Goal: Find specific page/section: Find specific page/section

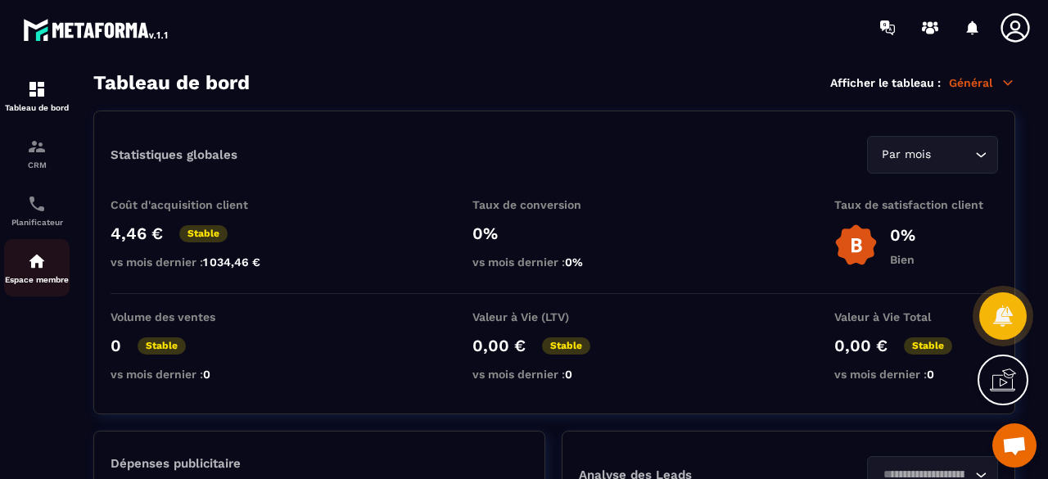
drag, startPoint x: 38, startPoint y: 255, endPoint x: 61, endPoint y: 252, distance: 23.1
click at [38, 255] on img at bounding box center [37, 261] width 20 height 20
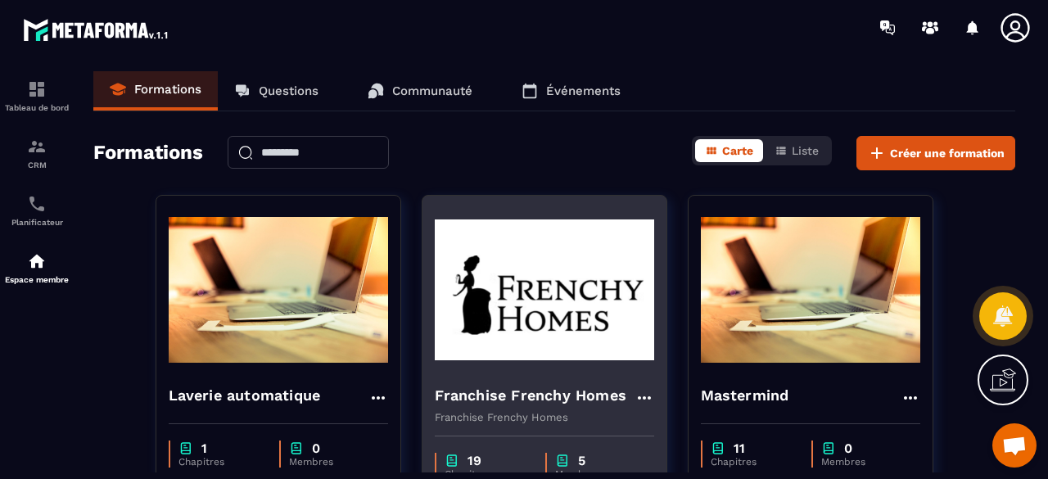
scroll to position [328, 0]
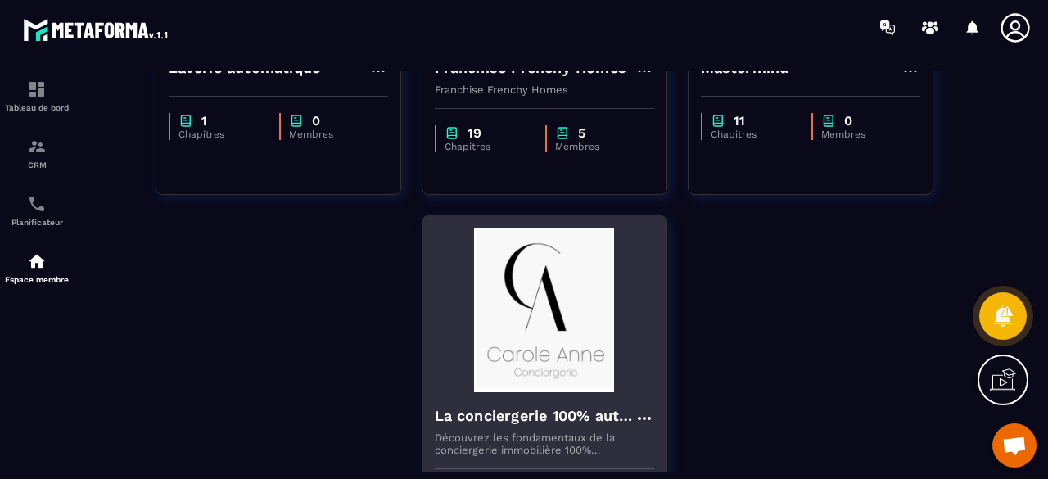
click at [521, 273] on img at bounding box center [545, 311] width 220 height 164
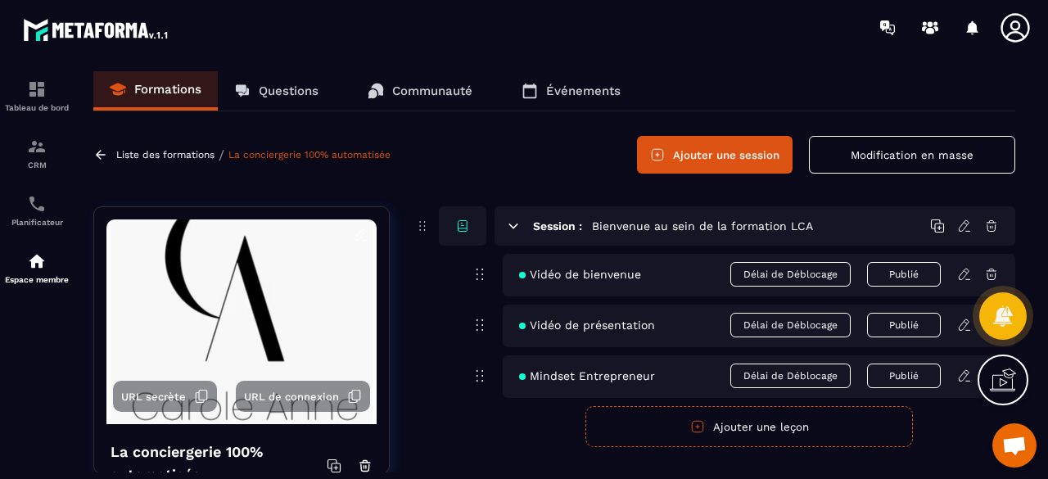
click at [282, 101] on link "Questions" at bounding box center [276, 90] width 117 height 39
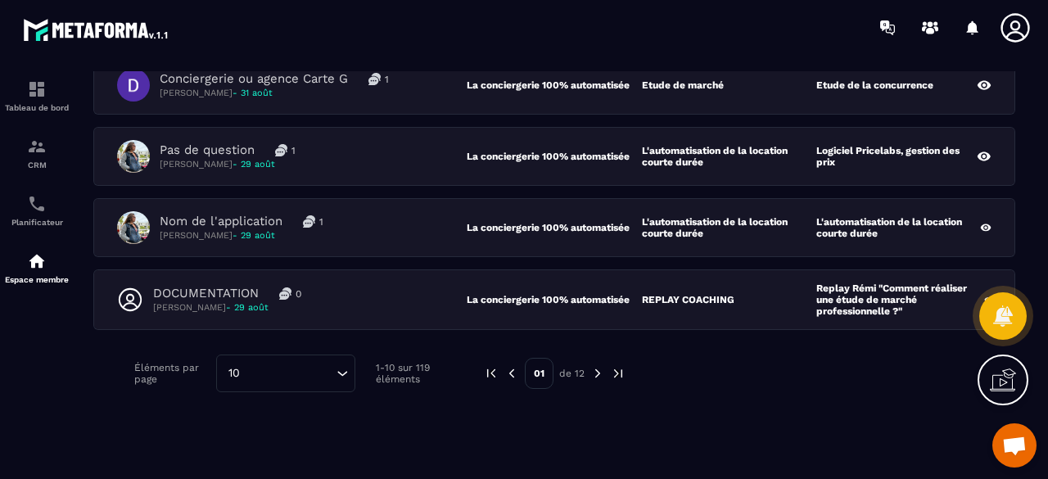
scroll to position [629, 0]
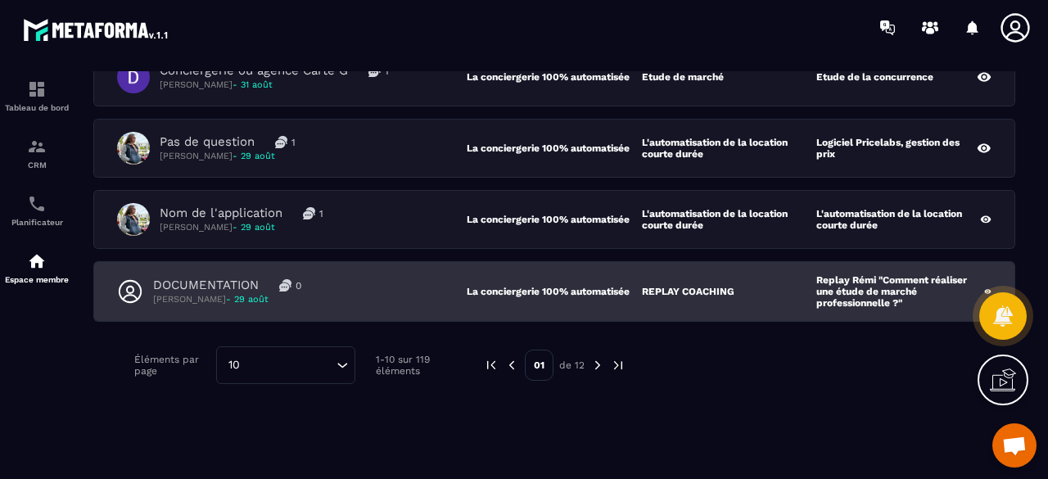
click at [410, 278] on div "DOCUMENTATION 0 [PERSON_NAME] - [DATE]" at bounding box center [292, 292] width 350 height 28
